Goal: Information Seeking & Learning: Understand process/instructions

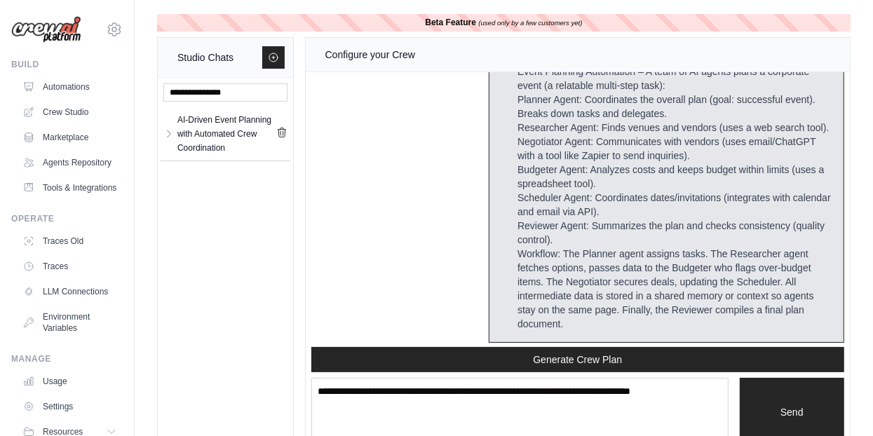
scroll to position [210, 0]
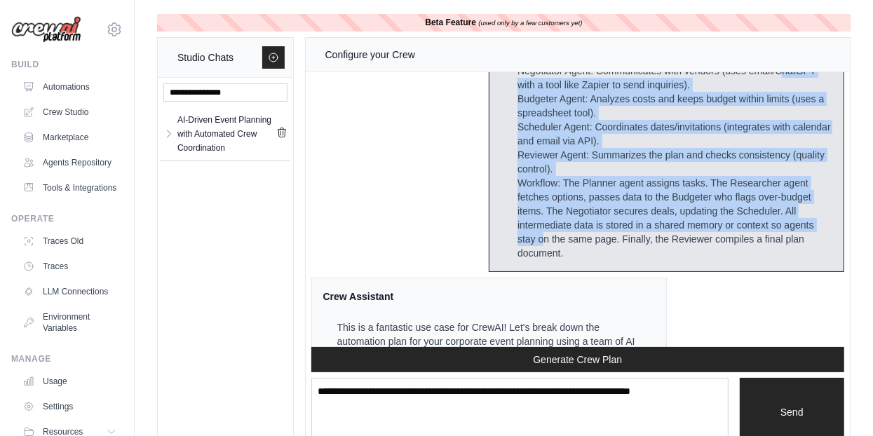
drag, startPoint x: 556, startPoint y: 100, endPoint x: 626, endPoint y: 249, distance: 165.0
click at [626, 249] on div "Event Planning Automation – A team of AI agents plans a corporate event (a rela…" at bounding box center [675, 127] width 315 height 267
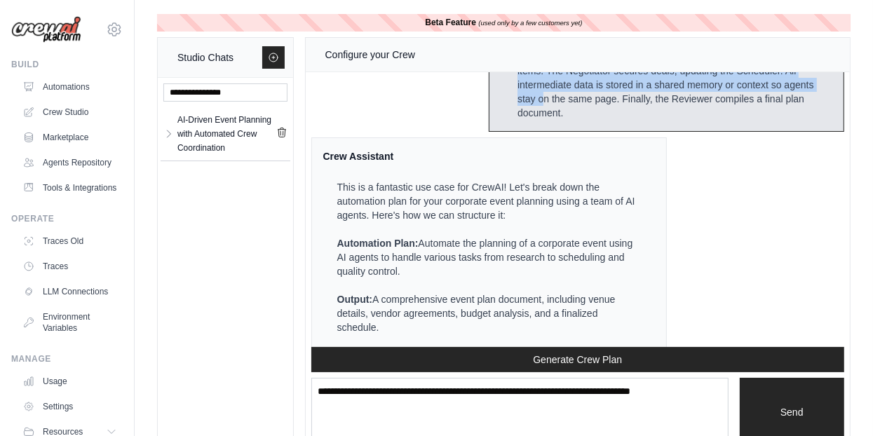
scroll to position [420, 0]
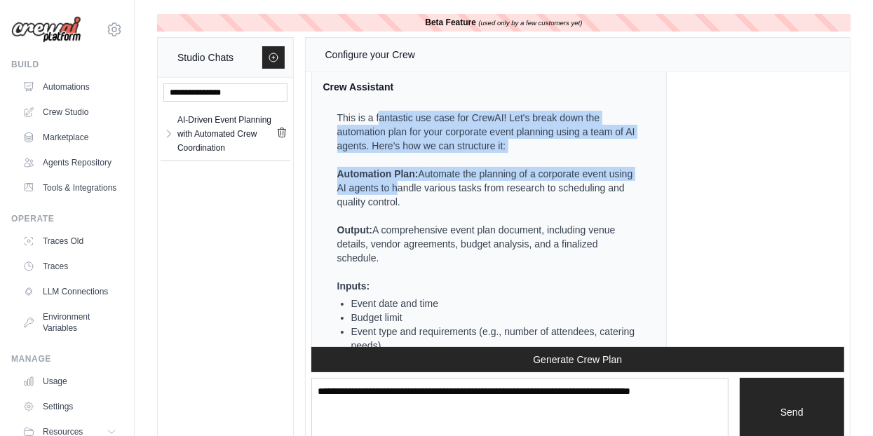
drag, startPoint x: 379, startPoint y: 131, endPoint x: 415, endPoint y: 194, distance: 71.9
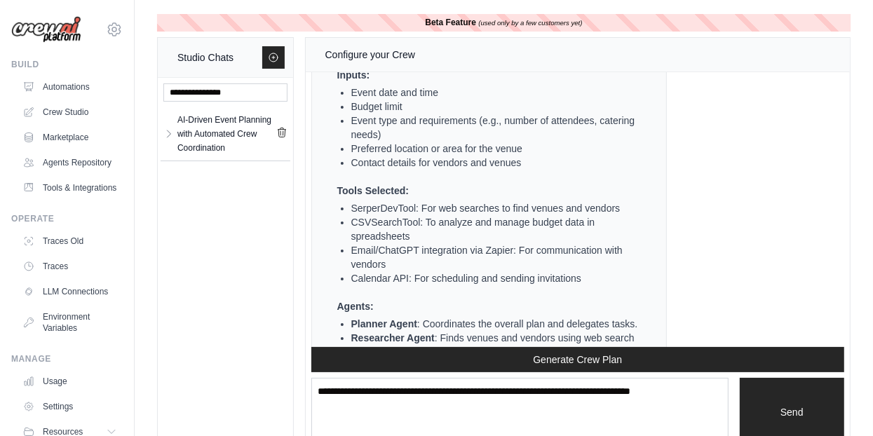
scroll to position [701, 0]
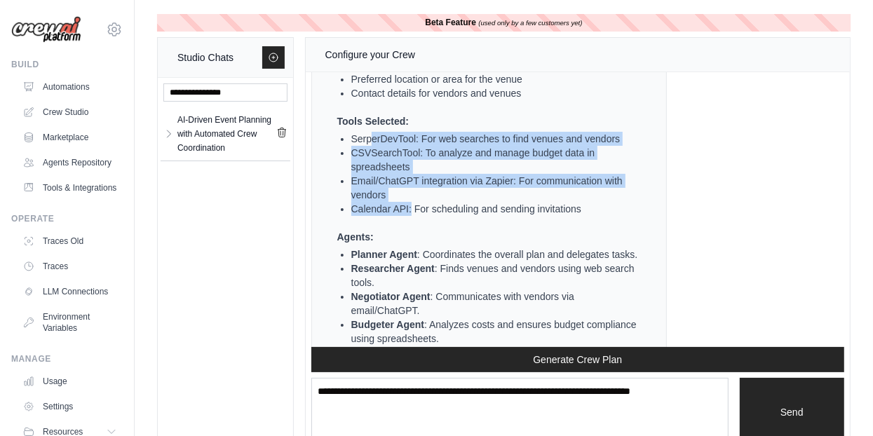
drag, startPoint x: 372, startPoint y: 151, endPoint x: 412, endPoint y: 235, distance: 93.2
click at [412, 216] on ul "SerperDevTool: For web searches to find venues and vendors CSVSearchTool: To an…" at bounding box center [487, 174] width 301 height 84
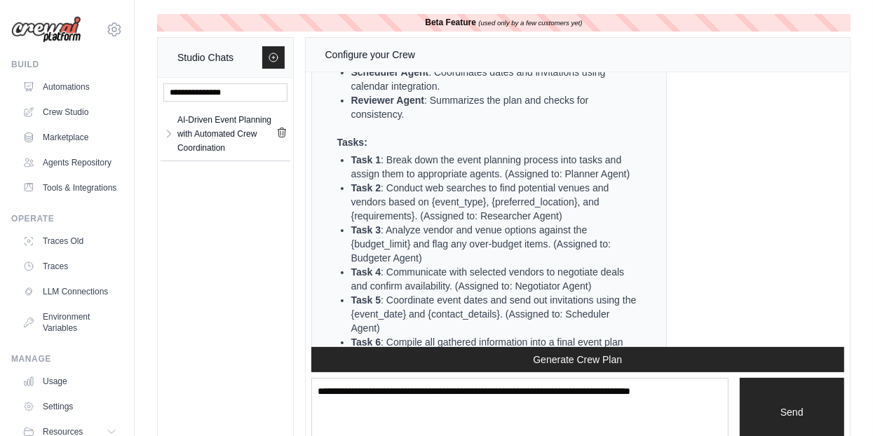
scroll to position [1052, 0]
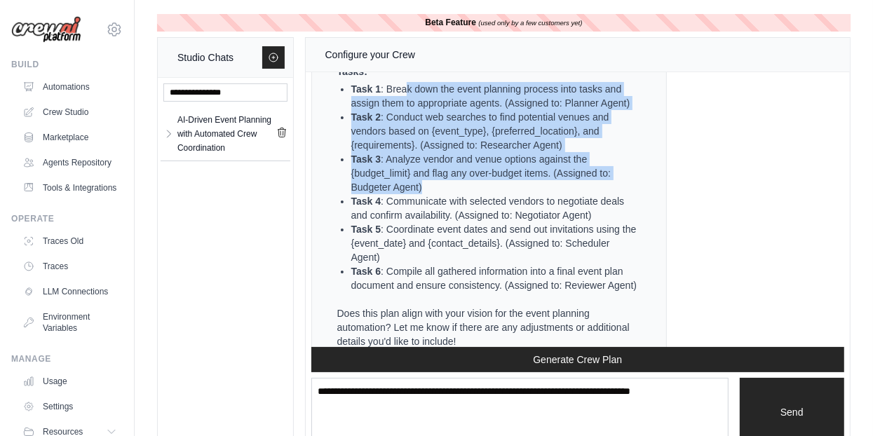
drag, startPoint x: 410, startPoint y: 128, endPoint x: 427, endPoint y: 245, distance: 118.4
click at [427, 245] on ul "Task 1 : Break down the event planning process into tasks and assign them to ap…" at bounding box center [487, 187] width 301 height 210
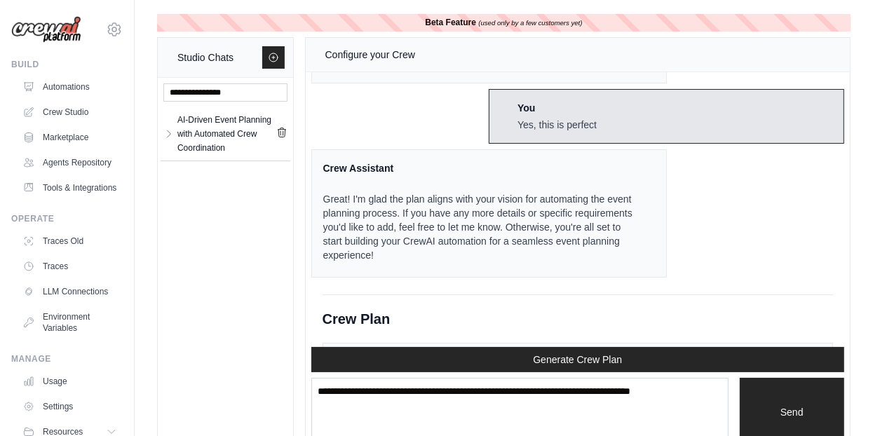
scroll to position [1402, 0]
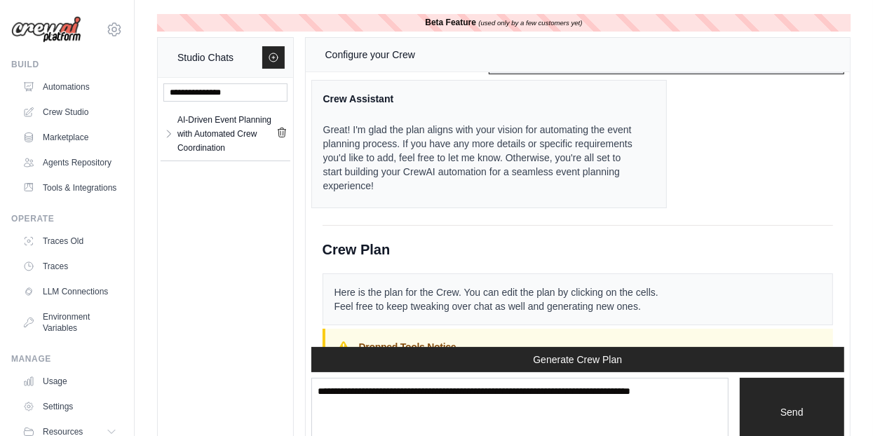
drag, startPoint x: 544, startPoint y: 135, endPoint x: 508, endPoint y: 163, distance: 45.9
click at [579, 62] on div "Yes, this is perfect" at bounding box center [557, 55] width 79 height 14
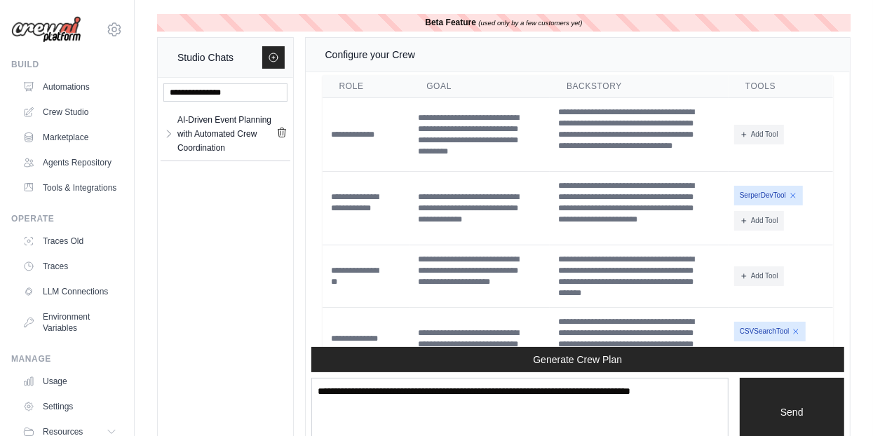
scroll to position [1894, 0]
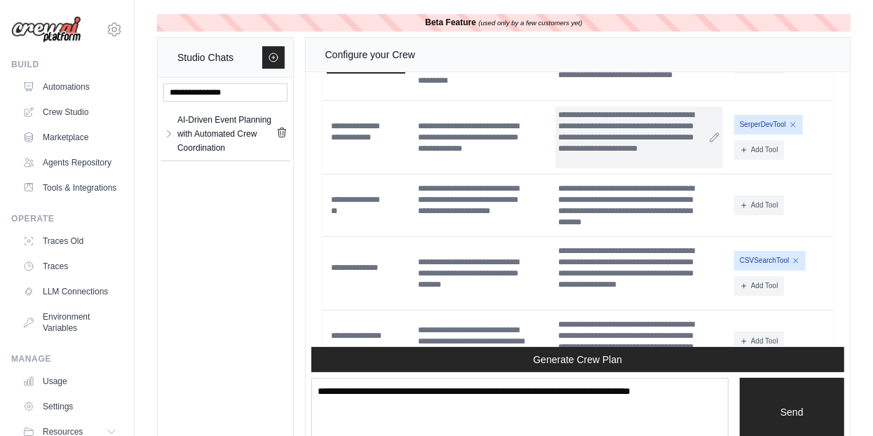
drag, startPoint x: 368, startPoint y: 142, endPoint x: 561, endPoint y: 214, distance: 205.7
click at [561, 214] on tbody "**********" at bounding box center [578, 236] width 511 height 419
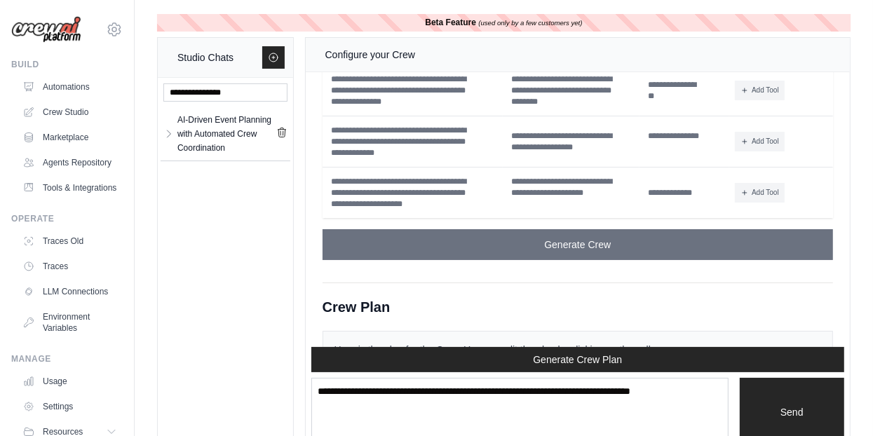
scroll to position [2665, 0]
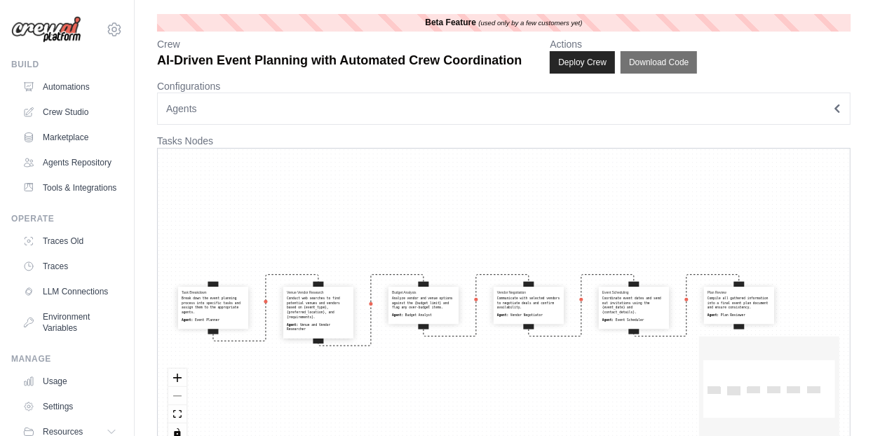
scroll to position [30, 0]
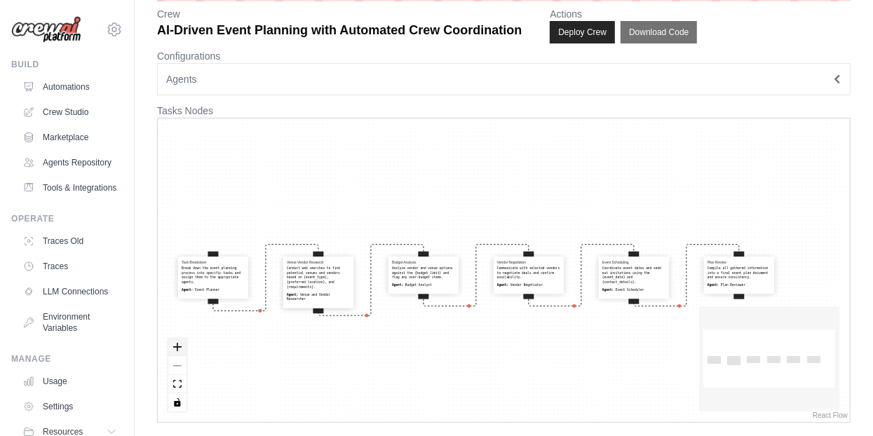
click at [178, 343] on icon "zoom in" at bounding box center [177, 347] width 8 height 8
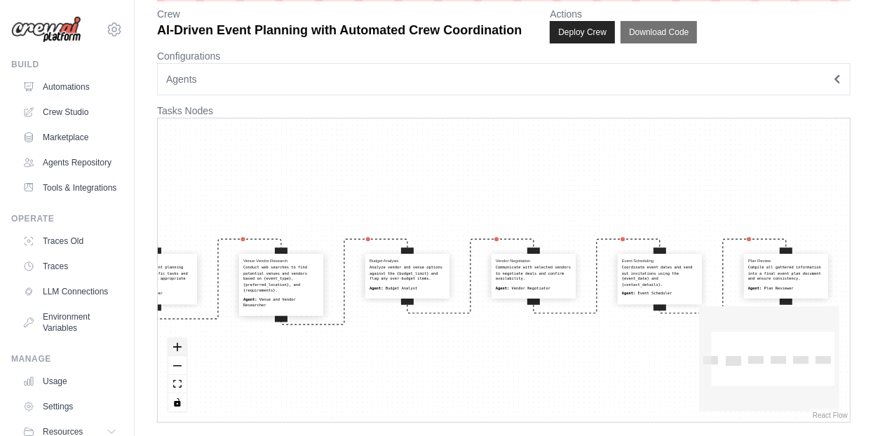
click at [178, 343] on icon "zoom in" at bounding box center [177, 347] width 8 height 8
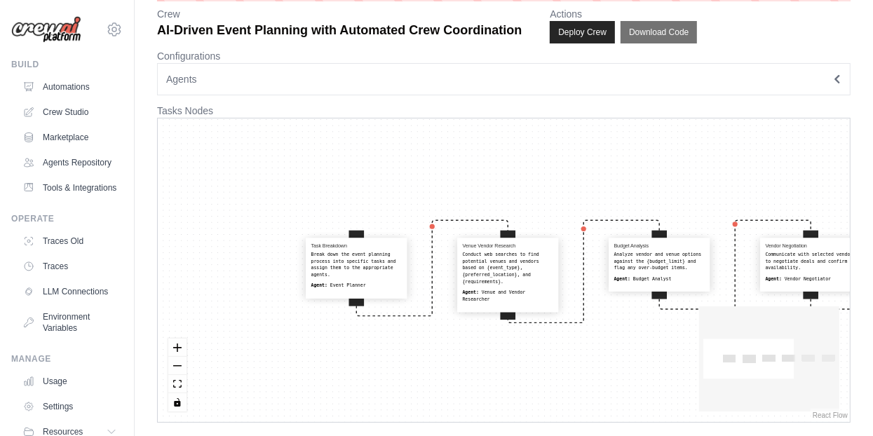
drag, startPoint x: 260, startPoint y: 349, endPoint x: 532, endPoint y: 336, distance: 271.7
click at [532, 336] on div "Task Breakdown Break down the event planning process into specific tasks and as…" at bounding box center [504, 271] width 692 height 304
click at [180, 345] on icon "zoom in" at bounding box center [177, 347] width 8 height 8
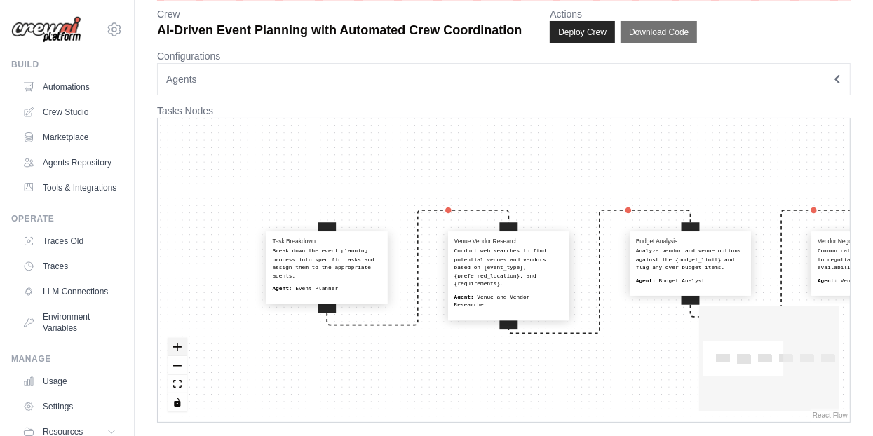
click at [180, 345] on icon "zoom in" at bounding box center [177, 347] width 8 height 8
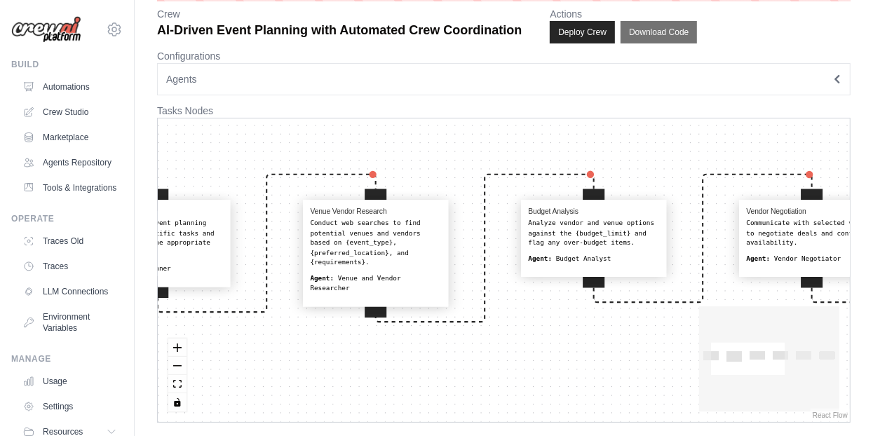
drag, startPoint x: 585, startPoint y: 365, endPoint x: 451, endPoint y: 341, distance: 136.1
click at [451, 341] on div "Task Breakdown Break down the event planning process into specific tasks and as…" at bounding box center [504, 271] width 692 height 304
